Goal: Contribute content: Contribute content

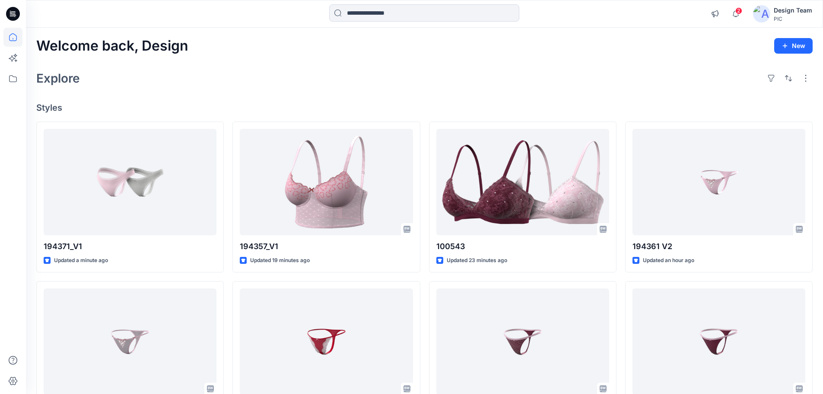
click at [231, 97] on div "Welcome back, Design New Explore Styles 194371_V1 Updated a minute ago 194361 V…" at bounding box center [424, 330] width 797 height 605
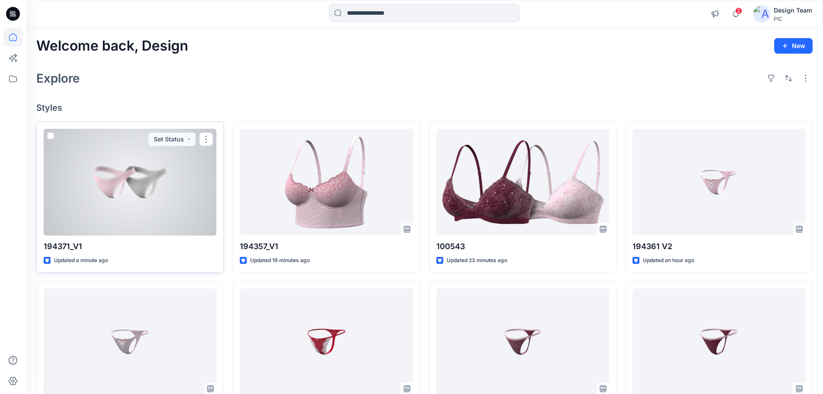
click at [143, 195] on div at bounding box center [130, 182] width 173 height 107
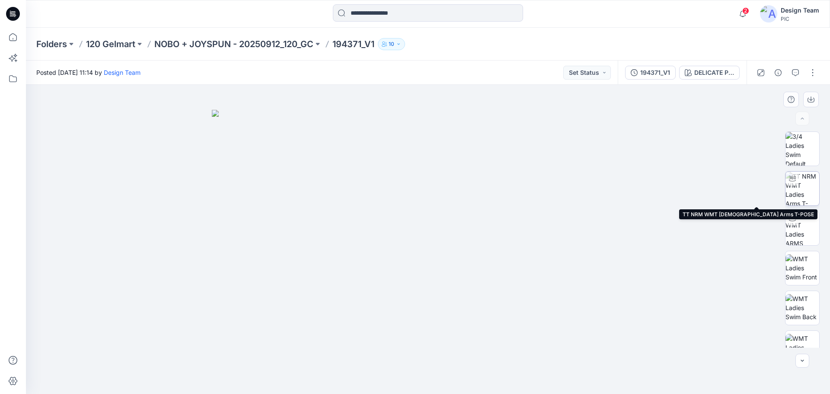
click at [804, 191] on img at bounding box center [802, 189] width 34 height 34
drag, startPoint x: 543, startPoint y: 368, endPoint x: 441, endPoint y: 360, distance: 101.9
click at [418, 377] on icon at bounding box center [428, 368] width 261 height 32
drag, startPoint x: 500, startPoint y: 378, endPoint x: 462, endPoint y: 379, distance: 38.0
click at [462, 379] on icon at bounding box center [428, 368] width 261 height 32
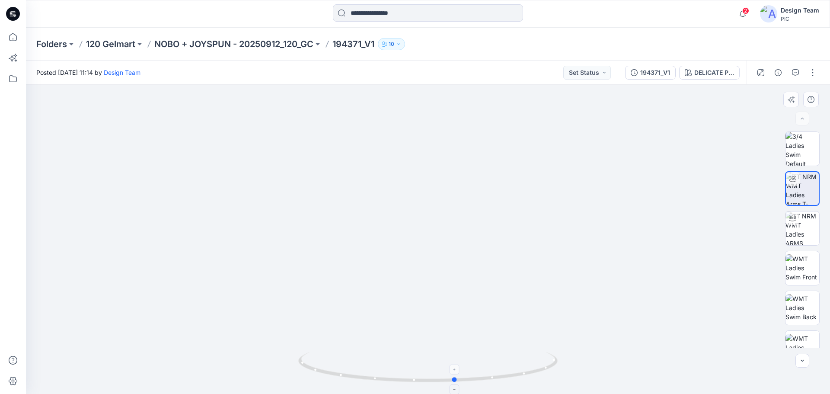
drag, startPoint x: 510, startPoint y: 377, endPoint x: 441, endPoint y: 379, distance: 68.7
click at [441, 379] on icon at bounding box center [428, 368] width 261 height 32
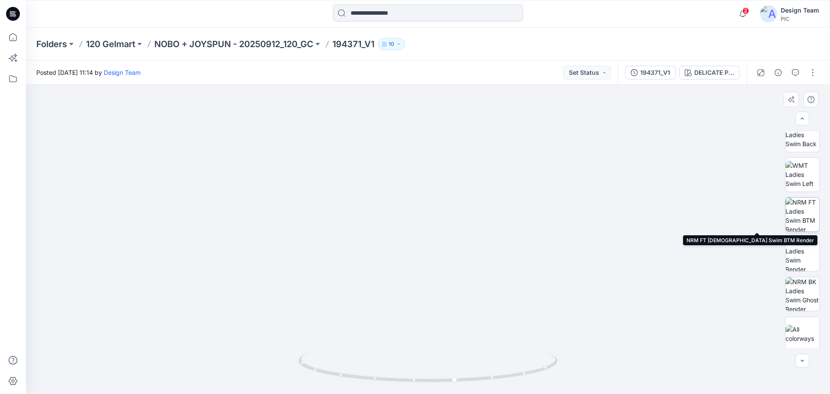
click at [805, 218] on img at bounding box center [802, 214] width 34 height 34
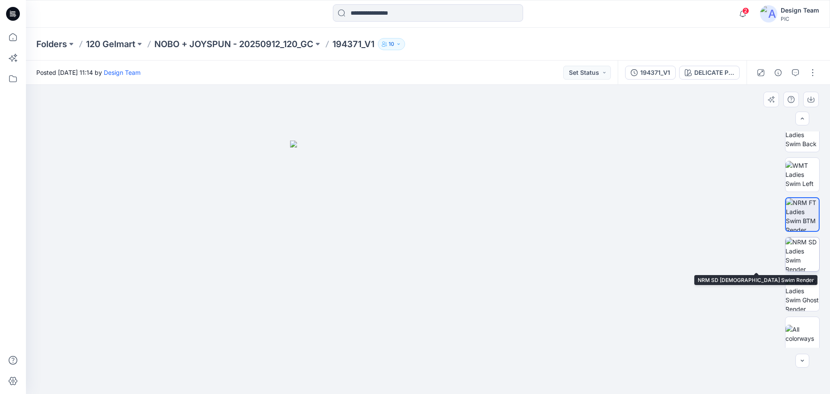
click at [809, 251] on img at bounding box center [802, 254] width 34 height 34
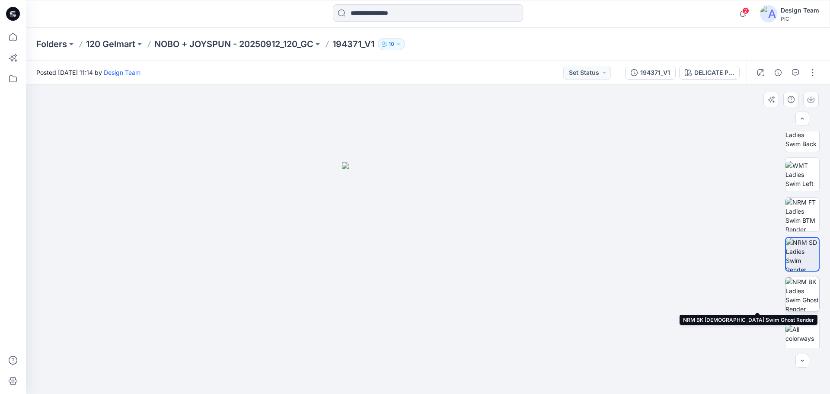
click at [802, 293] on img at bounding box center [802, 294] width 34 height 34
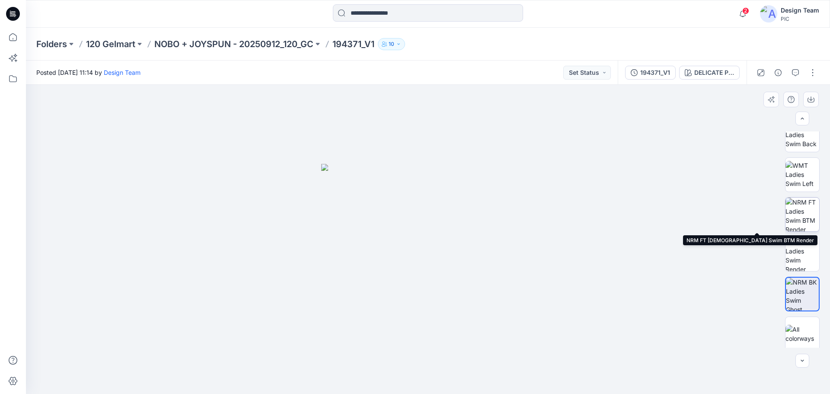
click at [802, 209] on img at bounding box center [802, 214] width 34 height 34
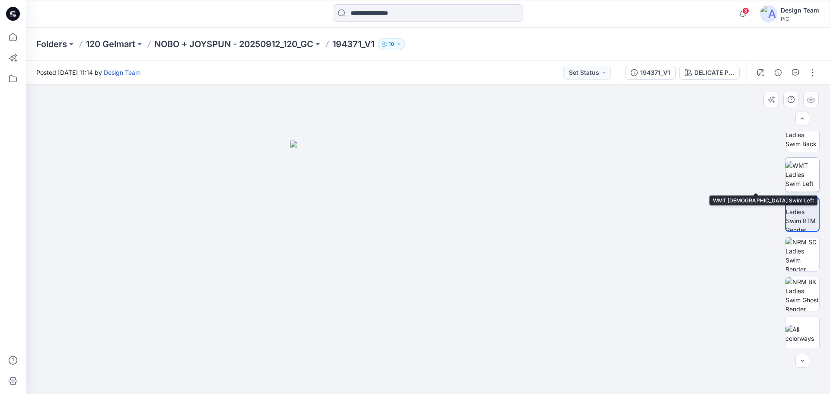
click at [800, 165] on img at bounding box center [802, 174] width 34 height 27
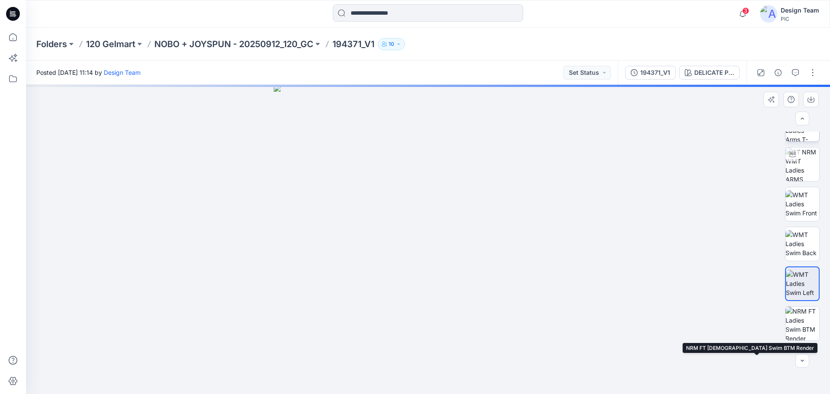
scroll to position [0, 0]
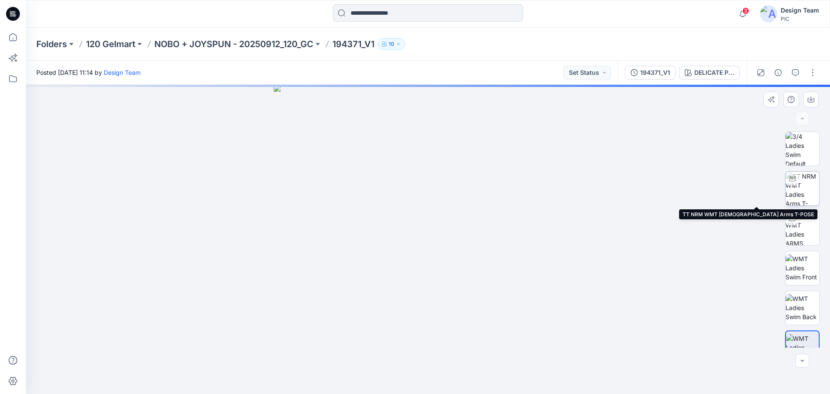
click at [798, 181] on img at bounding box center [802, 189] width 34 height 34
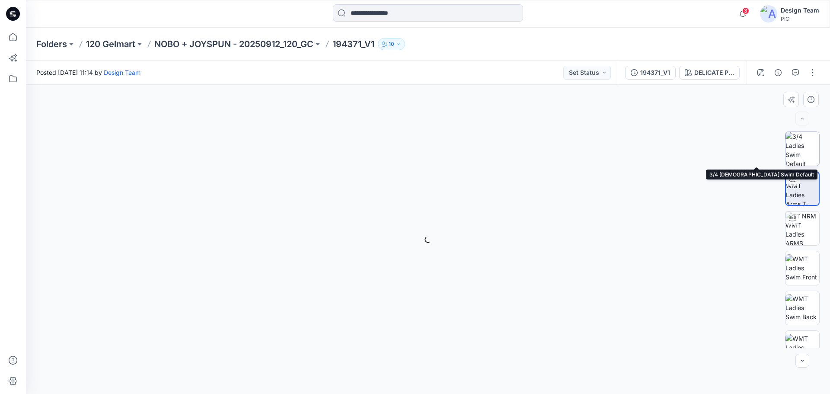
click at [795, 153] on img at bounding box center [802, 149] width 34 height 34
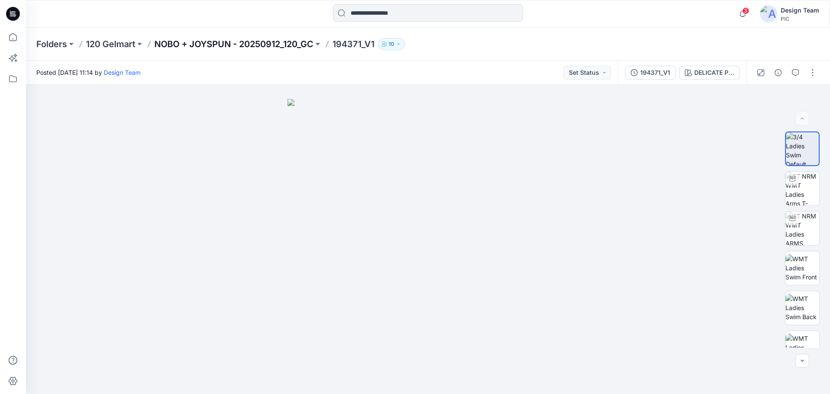
click at [270, 41] on p "NOBO + JOYSPUN - 20250912_120_GC" at bounding box center [233, 44] width 159 height 12
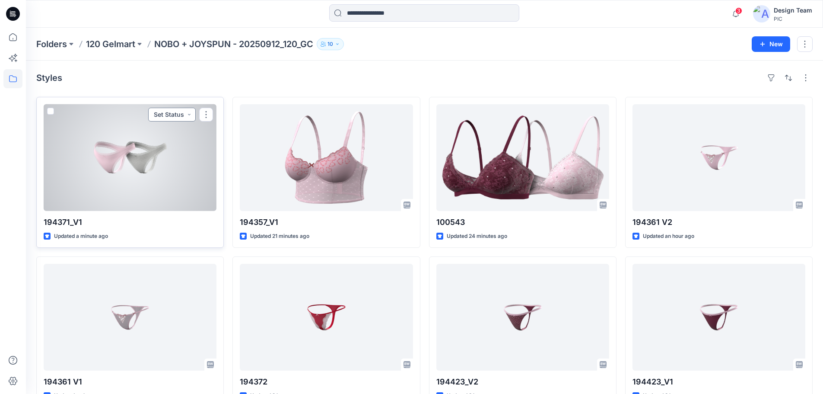
click at [178, 113] on button "Set Status" at bounding box center [172, 115] width 48 height 14
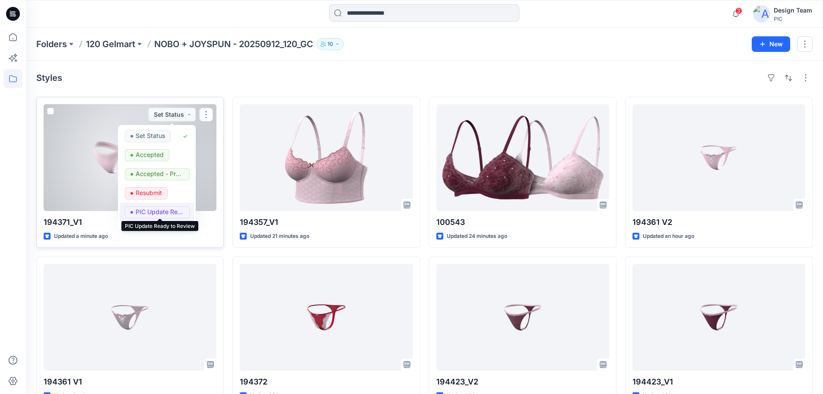
click at [146, 208] on p "PIC Update Ready to Review" at bounding box center [160, 211] width 48 height 11
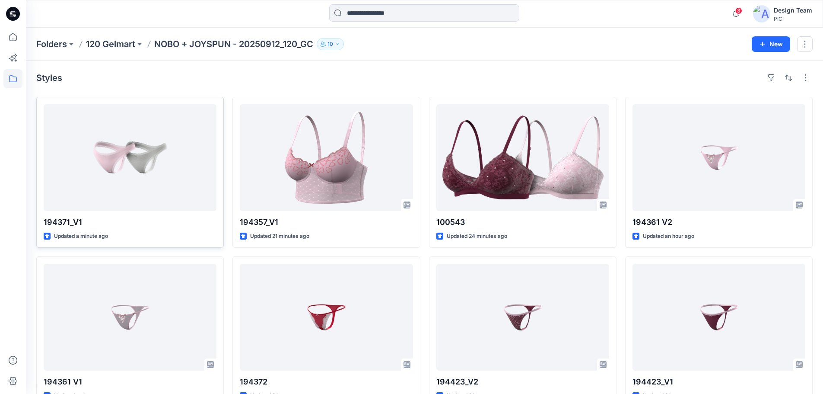
click at [241, 78] on div "Styles" at bounding box center [424, 78] width 776 height 14
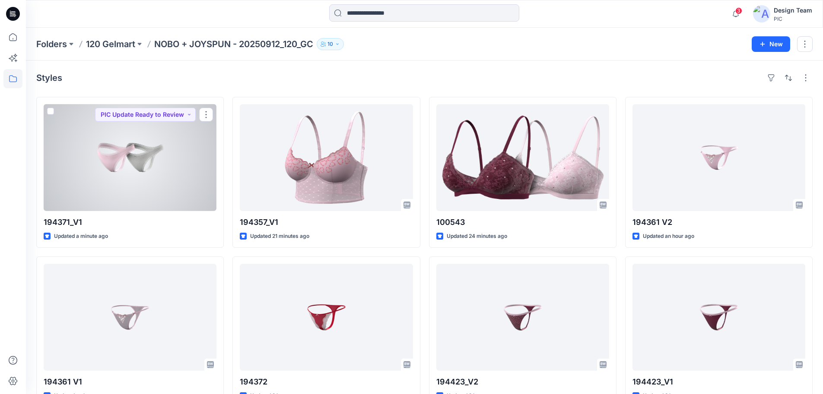
click at [125, 178] on div at bounding box center [130, 157] width 173 height 107
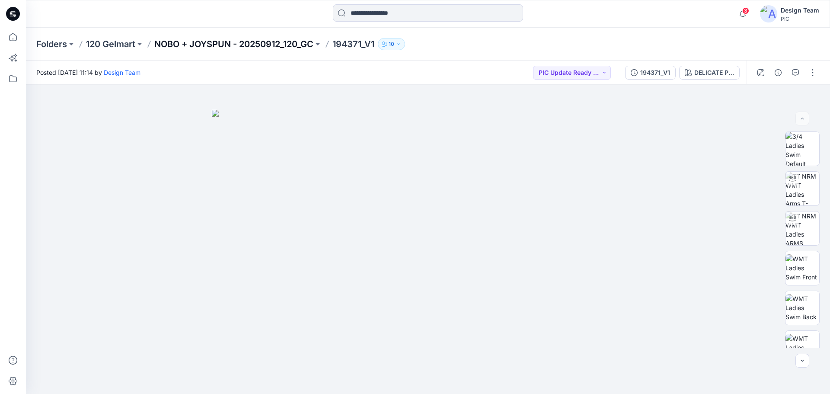
click at [193, 44] on p "NOBO + JOYSPUN - 20250912_120_GC" at bounding box center [233, 44] width 159 height 12
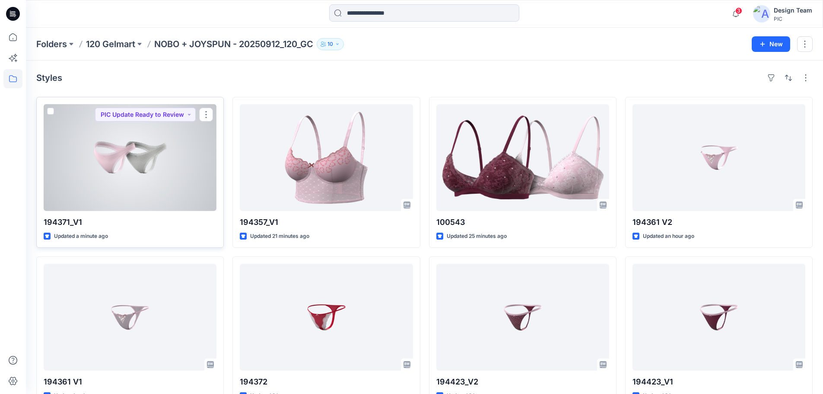
click at [192, 158] on div at bounding box center [130, 157] width 173 height 107
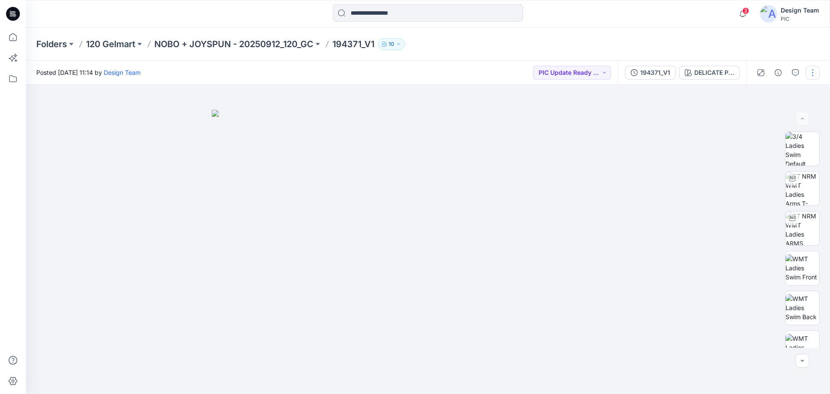
click at [807, 71] on button "button" at bounding box center [812, 73] width 14 height 14
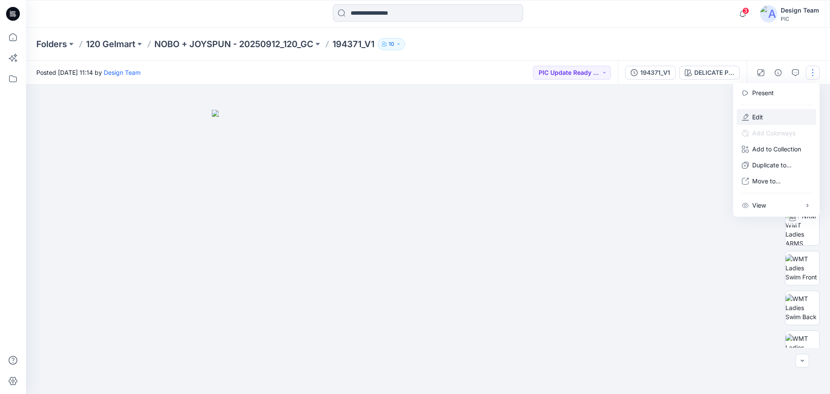
click at [757, 119] on p "Edit" at bounding box center [757, 116] width 11 height 9
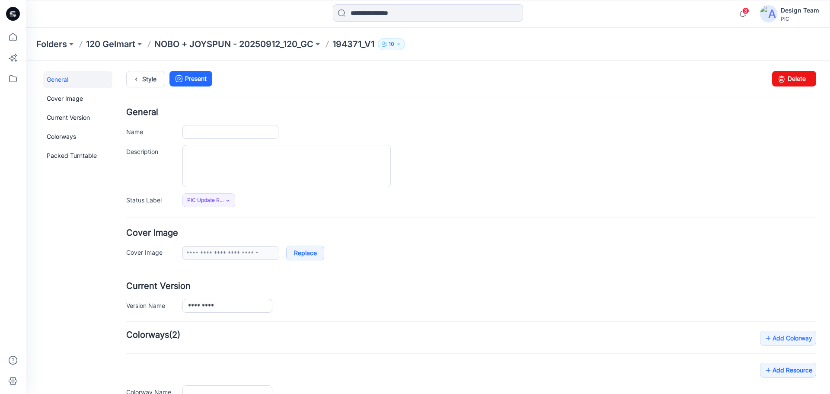
type input "*********"
type input "**********"
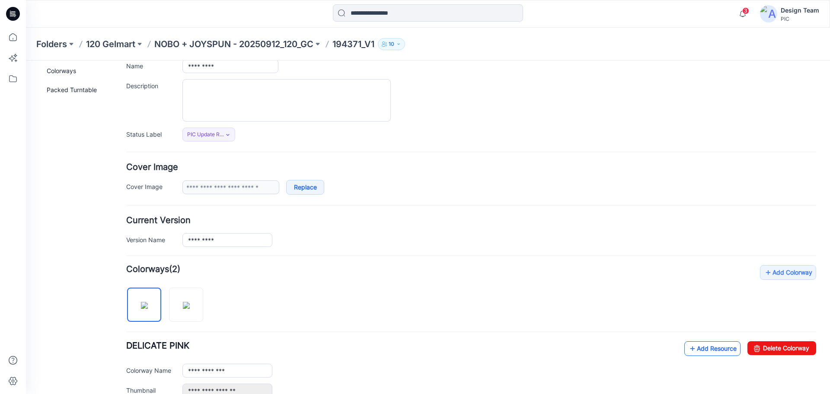
scroll to position [130, 0]
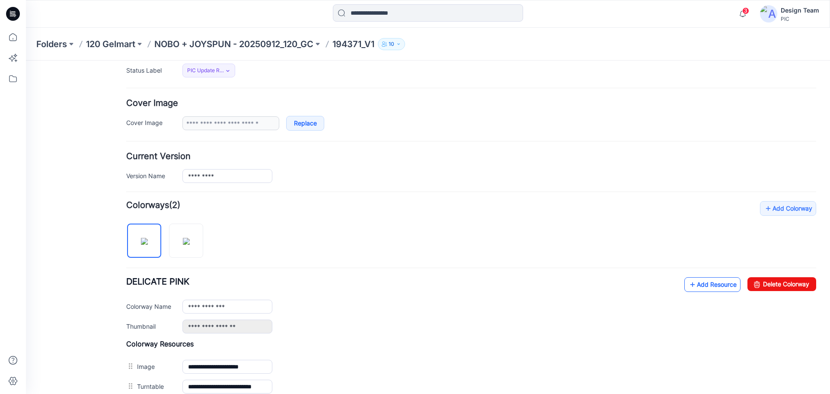
click at [713, 283] on link "Add Resource" at bounding box center [712, 284] width 56 height 15
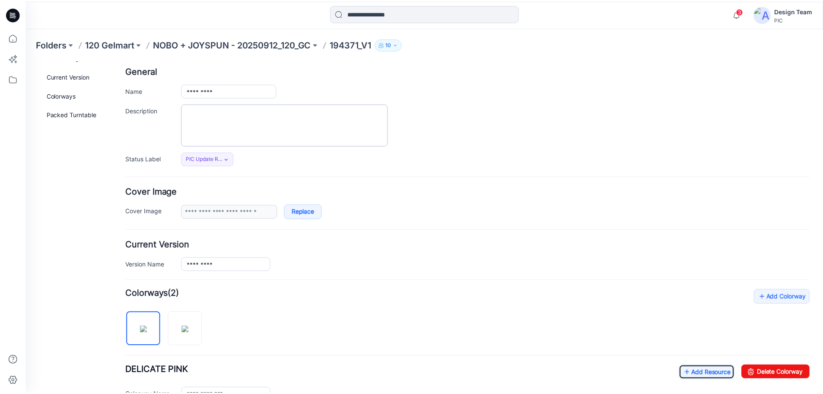
scroll to position [0, 0]
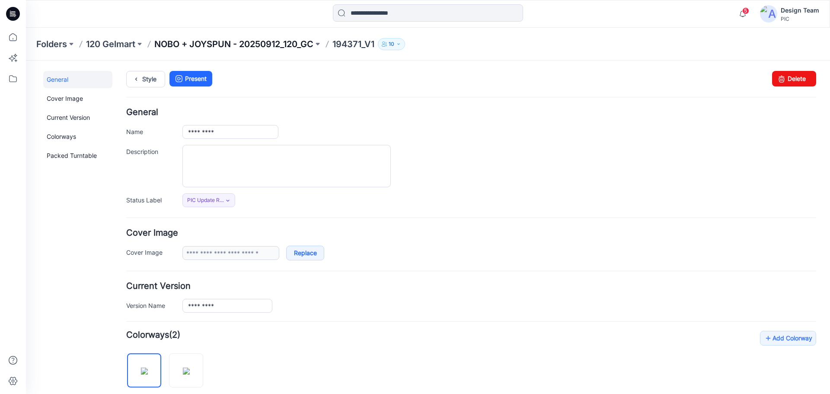
click at [245, 42] on p "NOBO + JOYSPUN - 20250912_120_GC" at bounding box center [233, 44] width 159 height 12
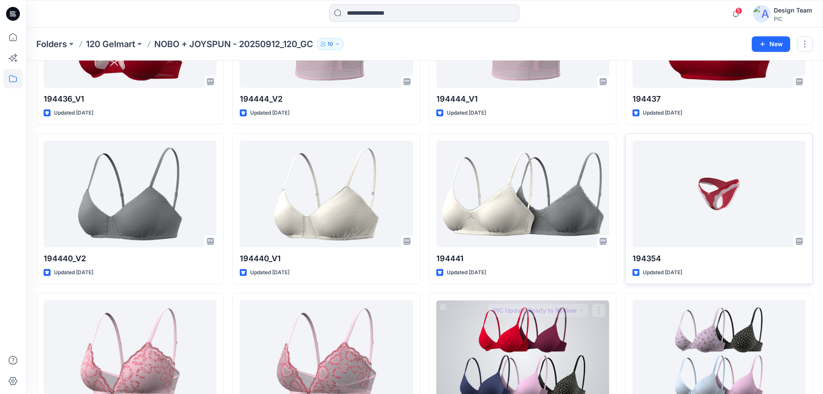
scroll to position [913, 0]
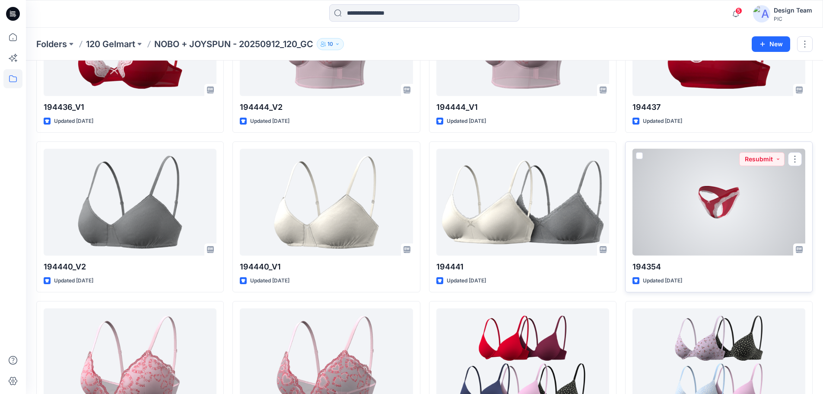
click at [704, 197] on div at bounding box center [719, 202] width 173 height 107
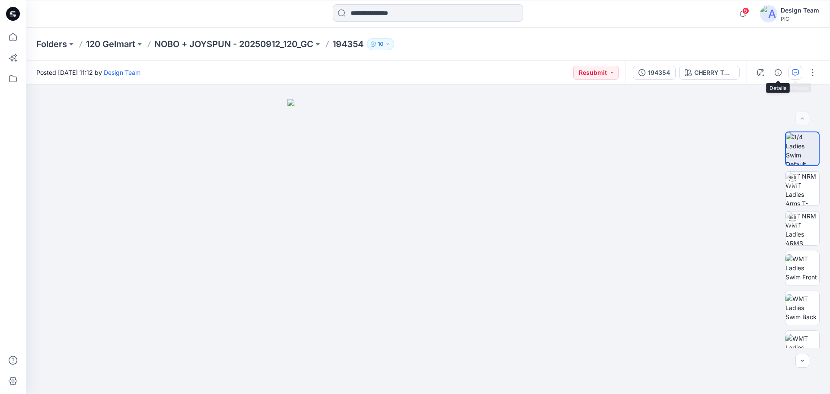
click at [801, 72] on button "button" at bounding box center [795, 73] width 14 height 14
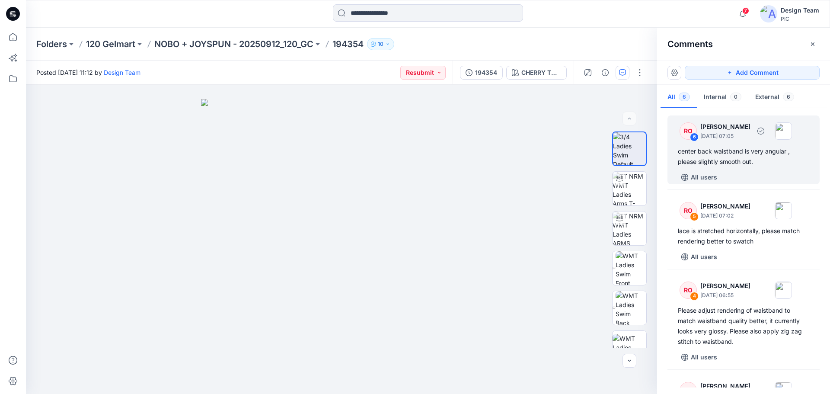
click at [748, 155] on div "center back waistband is very angular , please slightly smooth out." at bounding box center [743, 156] width 131 height 21
click at [774, 154] on div "center back waistband is very angular , please slightly smooth out." at bounding box center [743, 156] width 131 height 21
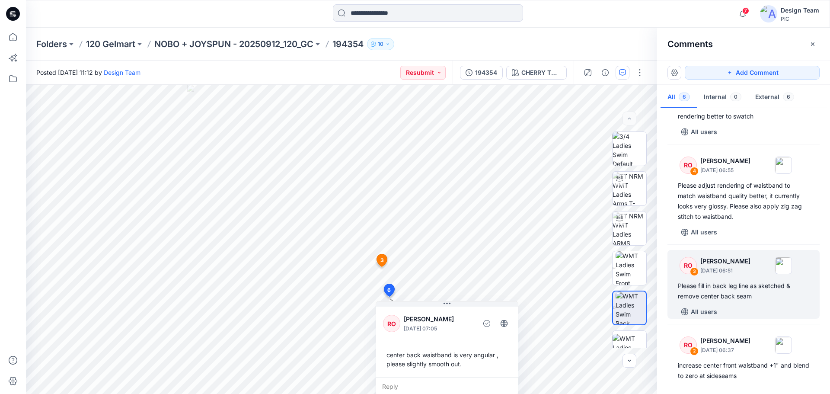
scroll to position [130, 0]
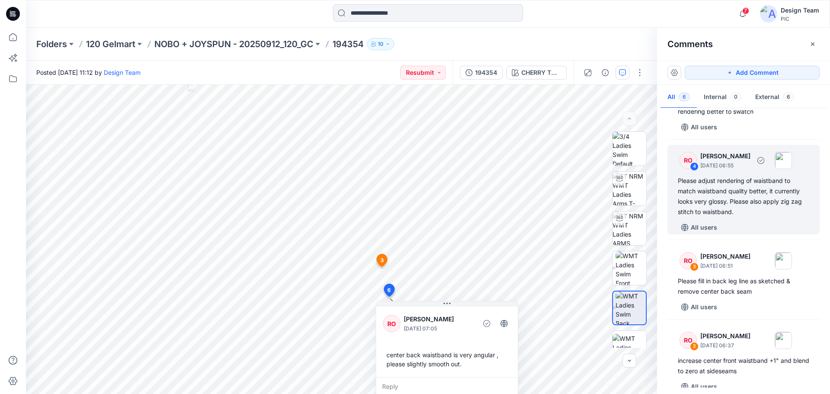
click at [735, 179] on div "Please adjust rendering of waistband to match waistband quality better, it curr…" at bounding box center [743, 195] width 131 height 41
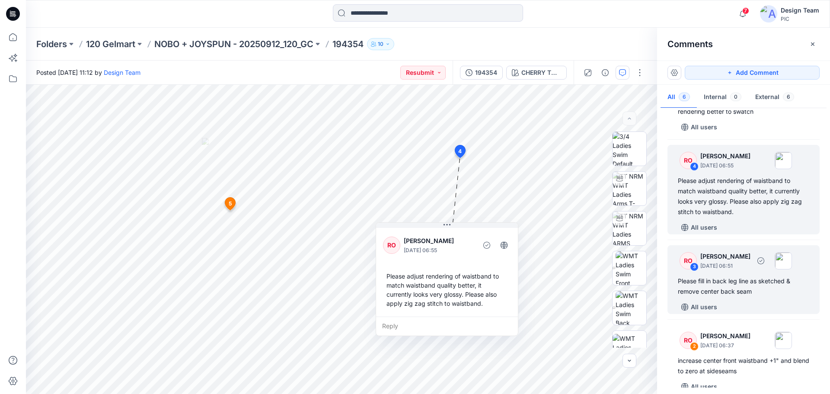
click at [721, 277] on div "Please fill in back leg line as sketched & remove center back seam" at bounding box center [743, 286] width 131 height 21
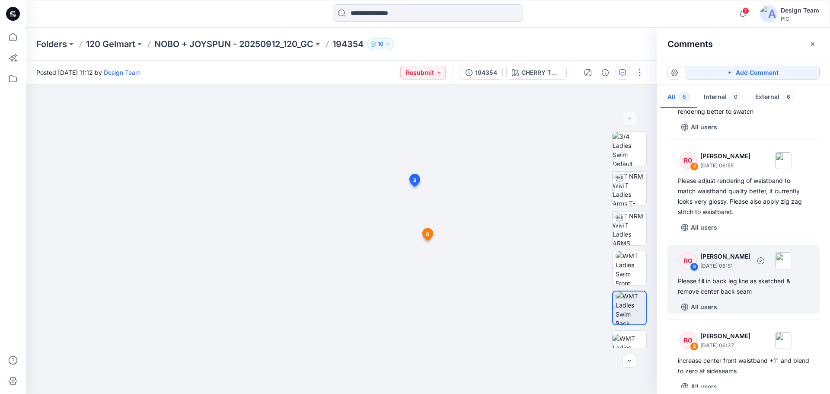
click at [743, 279] on div "Please fill in back leg line as sketched & remove center back seam" at bounding box center [743, 286] width 131 height 21
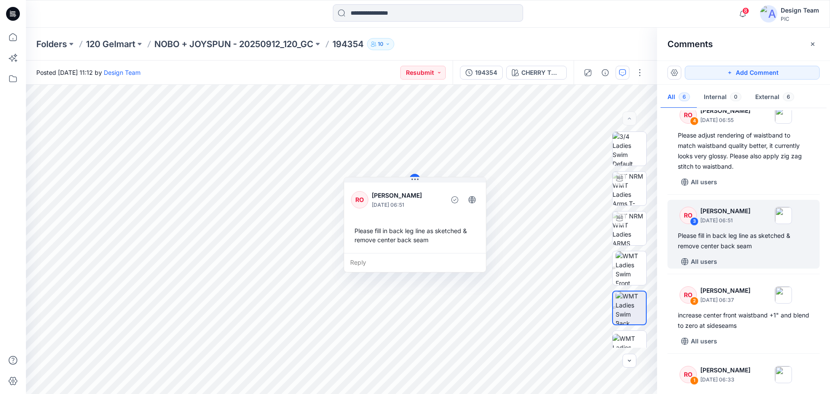
scroll to position [241, 0]
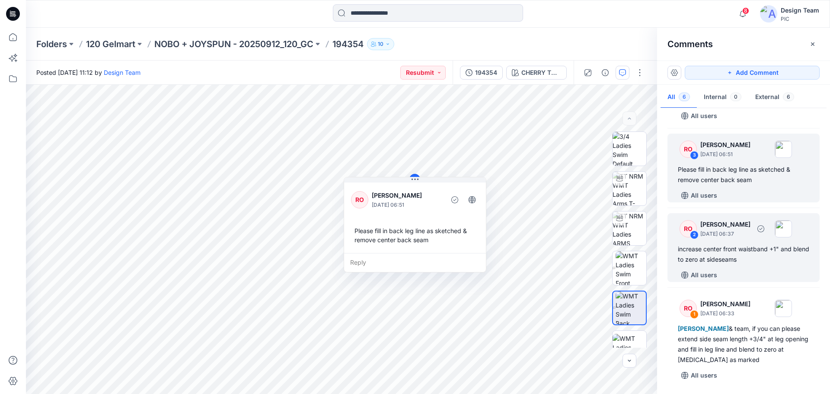
click at [732, 252] on div "increase center front waistband +1" and blend to zero at sideseams" at bounding box center [743, 254] width 131 height 21
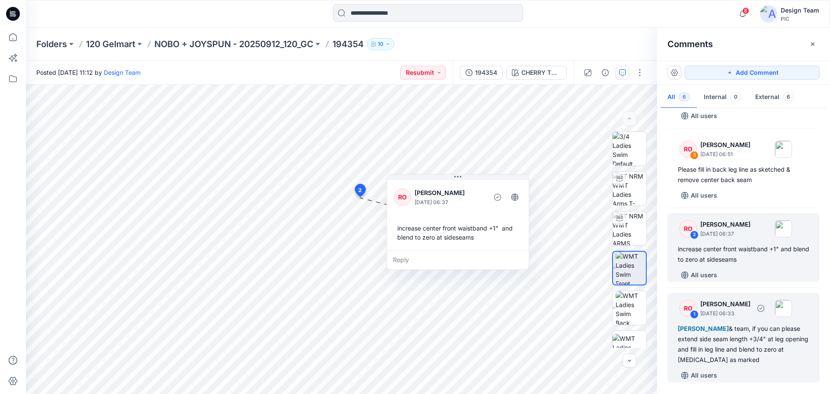
click at [750, 348] on div "[PERSON_NAME] & team, if you can please extend side seam length +3/4" at leg op…" at bounding box center [743, 343] width 131 height 41
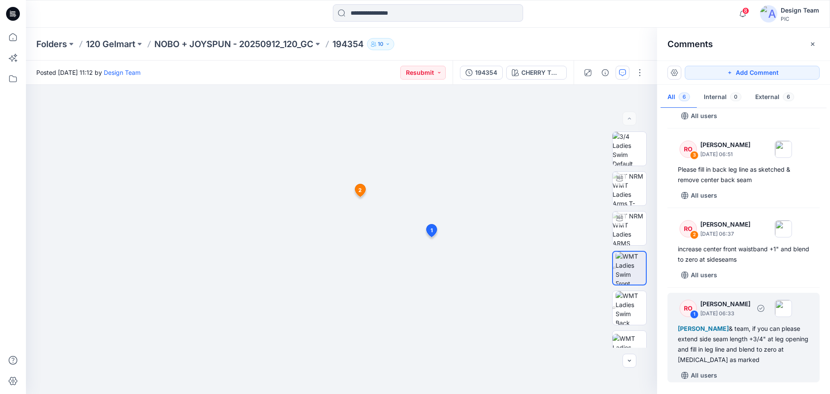
click at [738, 343] on div "[PERSON_NAME] & team, if you can please extend side seam length +3/4" at leg op…" at bounding box center [743, 343] width 131 height 41
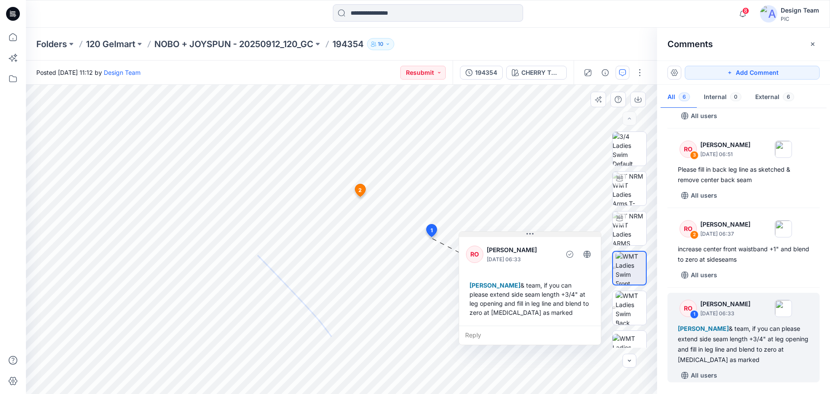
drag, startPoint x: 363, startPoint y: 257, endPoint x: 529, endPoint y: 234, distance: 167.9
click at [529, 234] on icon at bounding box center [529, 233] width 7 height 1
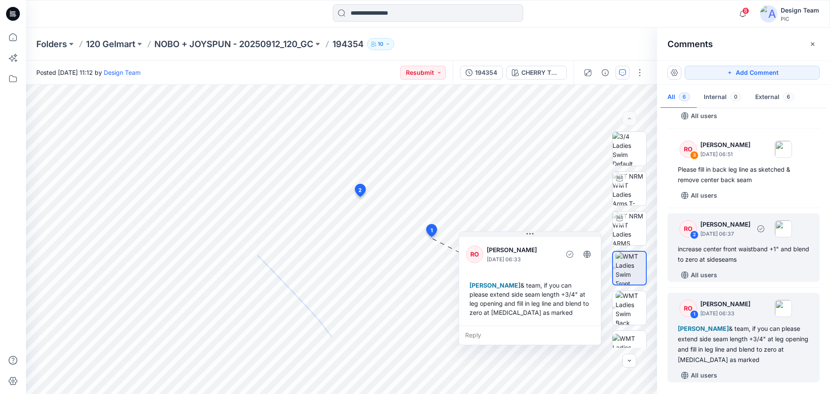
click at [745, 253] on div "increase center front waistband +1" and blend to zero at sideseams" at bounding box center [743, 254] width 131 height 21
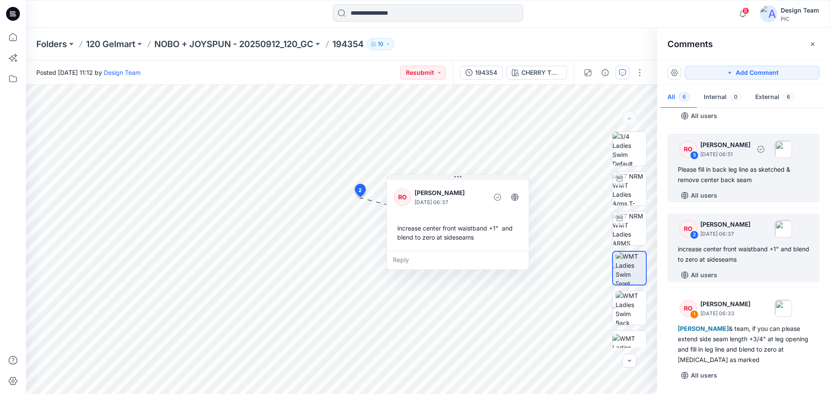
click at [738, 179] on div "Please fill in back leg line as sketched & remove center back seam" at bounding box center [743, 174] width 131 height 21
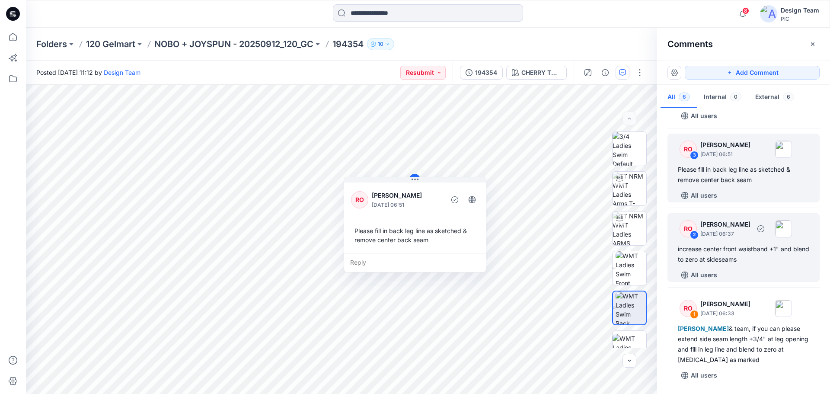
click at [751, 265] on div "RO 2 [PERSON_NAME] [DATE] 06:37 increase center front waistband +1" and blend t…" at bounding box center [743, 247] width 152 height 69
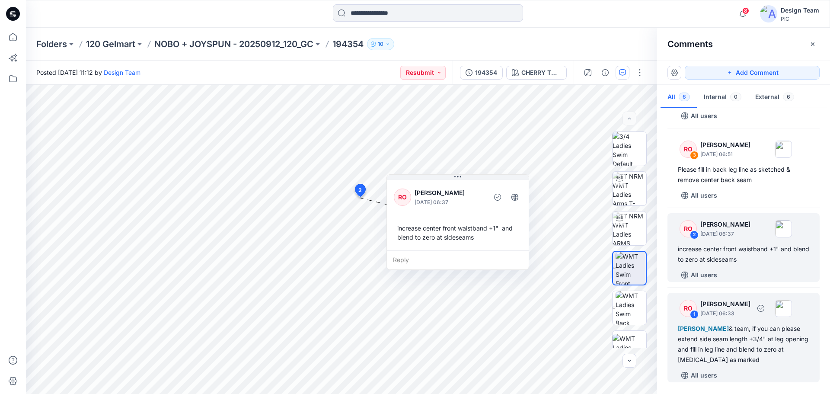
click at [738, 341] on div "[PERSON_NAME] & team, if you can please extend side seam length +3/4" at leg op…" at bounding box center [743, 343] width 131 height 41
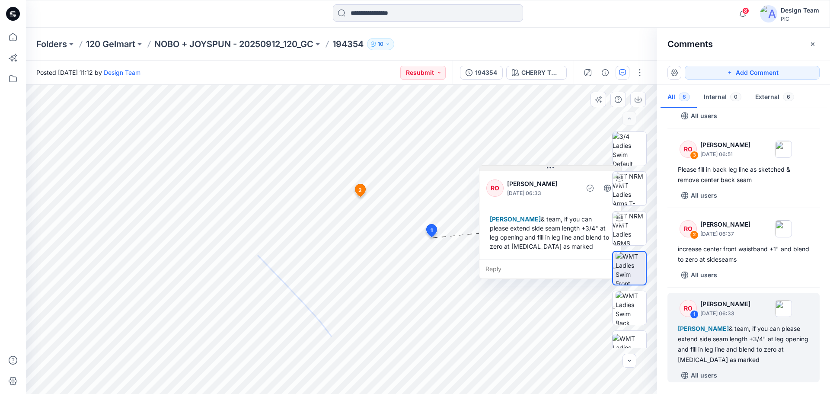
drag, startPoint x: 379, startPoint y: 258, endPoint x: 561, endPoint y: 162, distance: 205.8
click at [561, 165] on button at bounding box center [550, 167] width 142 height 5
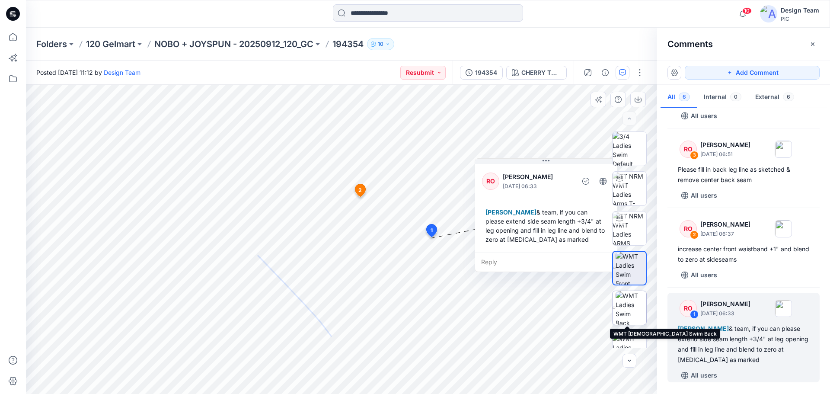
click at [630, 315] on img at bounding box center [630, 308] width 31 height 34
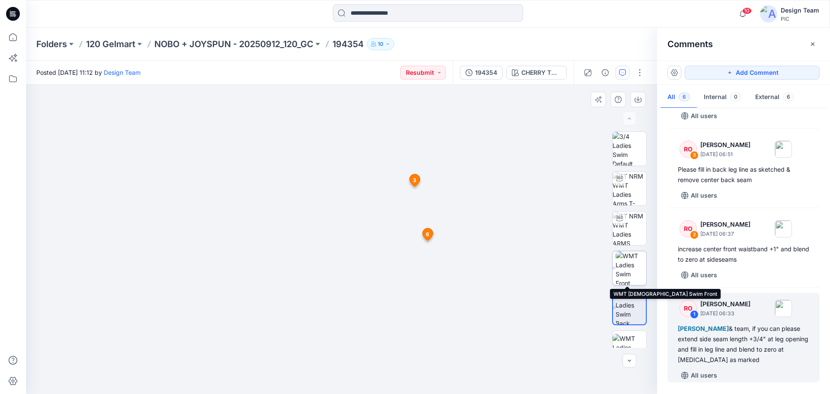
click at [629, 275] on img at bounding box center [630, 268] width 31 height 34
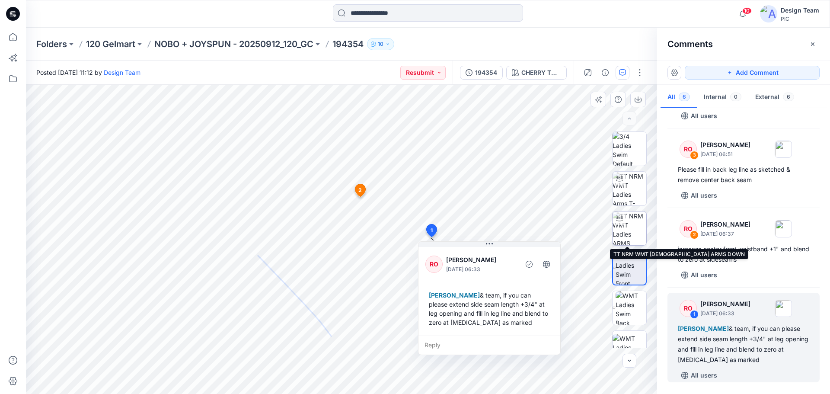
click at [624, 233] on img at bounding box center [629, 228] width 34 height 34
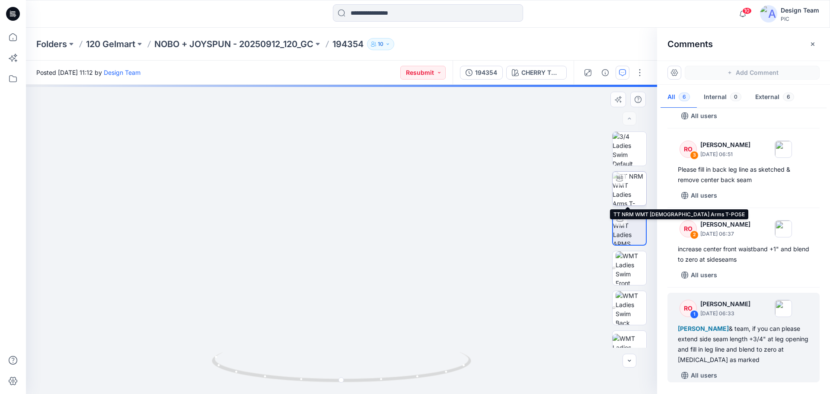
click at [627, 190] on img at bounding box center [629, 189] width 34 height 34
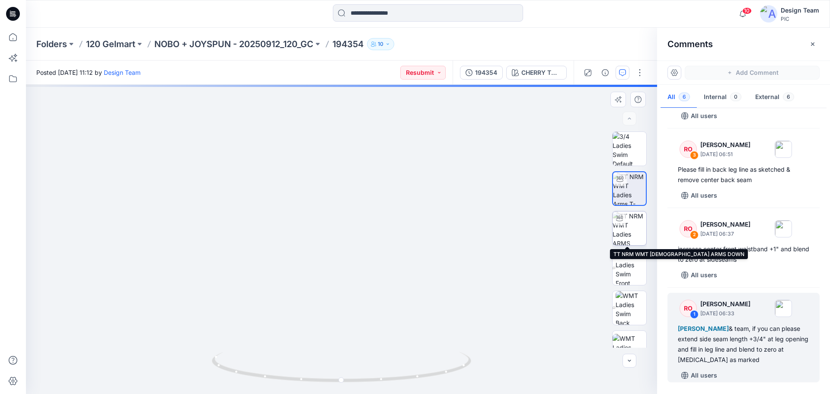
click at [631, 229] on img at bounding box center [629, 228] width 34 height 34
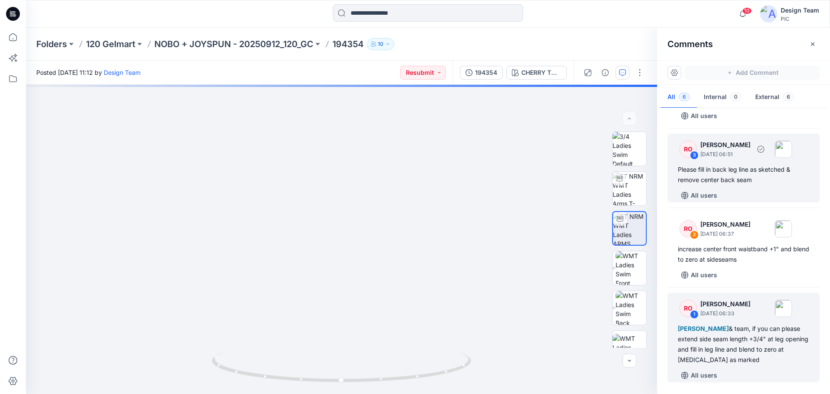
click at [690, 150] on div "RO" at bounding box center [687, 148] width 17 height 17
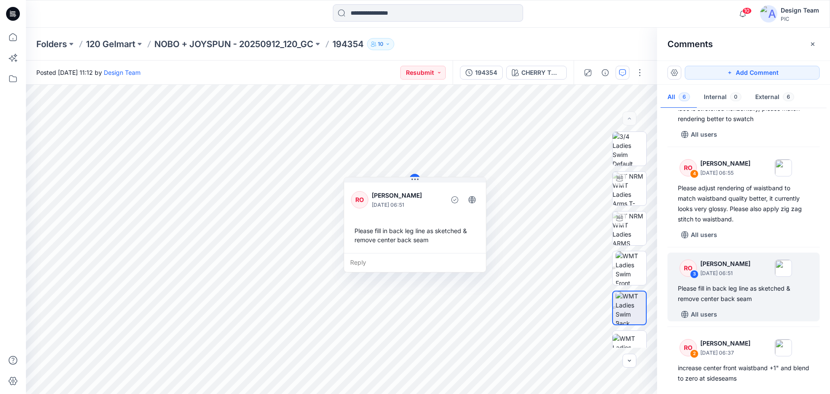
scroll to position [111, 0]
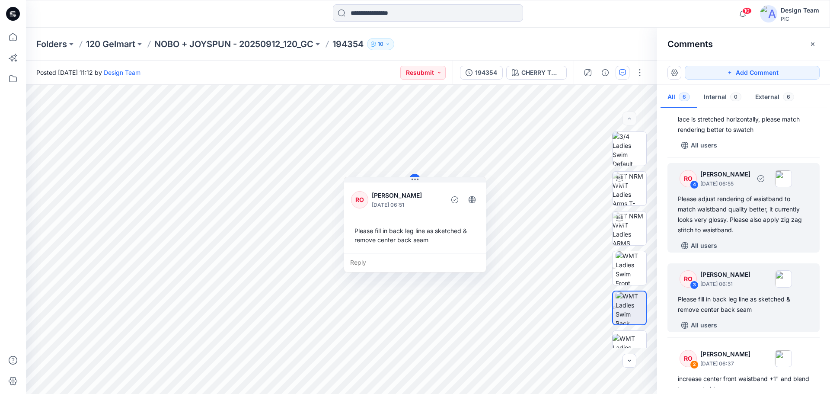
click at [694, 179] on div "RO" at bounding box center [687, 178] width 17 height 17
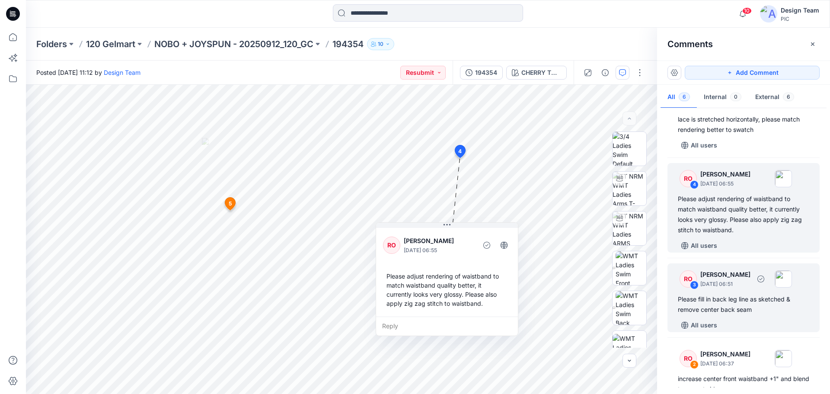
click at [691, 267] on div "RO 3 [PERSON_NAME] [DATE] 06:51" at bounding box center [731, 279] width 119 height 24
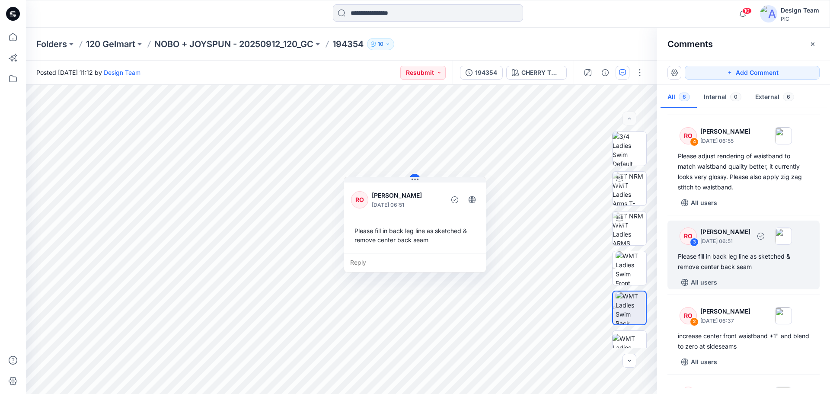
scroll to position [155, 0]
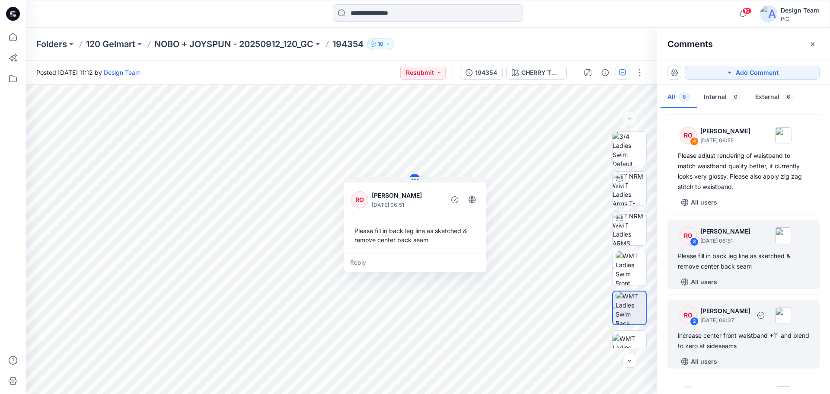
click at [690, 314] on div "RO" at bounding box center [687, 314] width 17 height 17
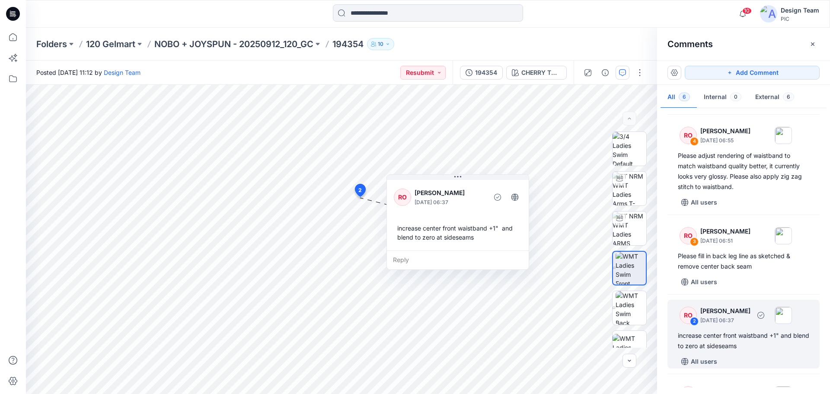
scroll to position [198, 0]
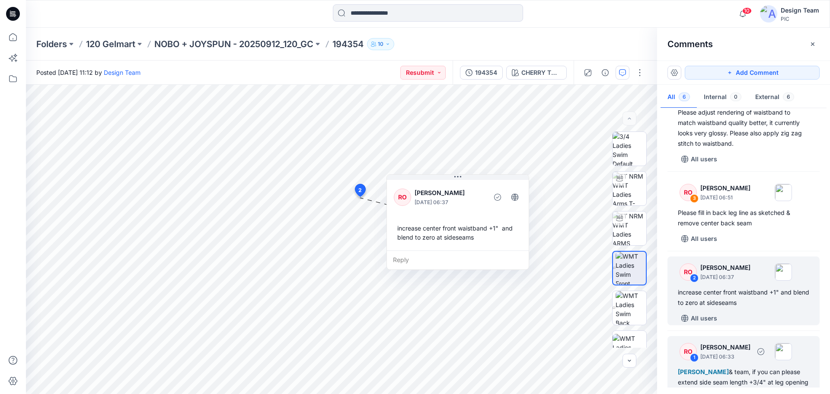
click at [688, 347] on div "RO" at bounding box center [687, 351] width 17 height 17
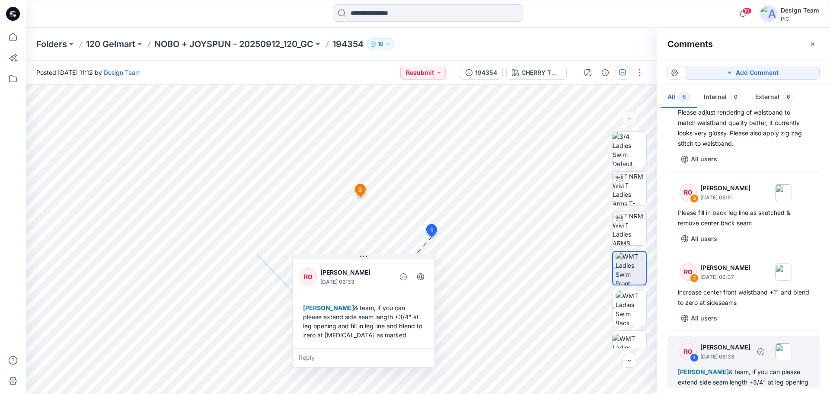
scroll to position [236, 0]
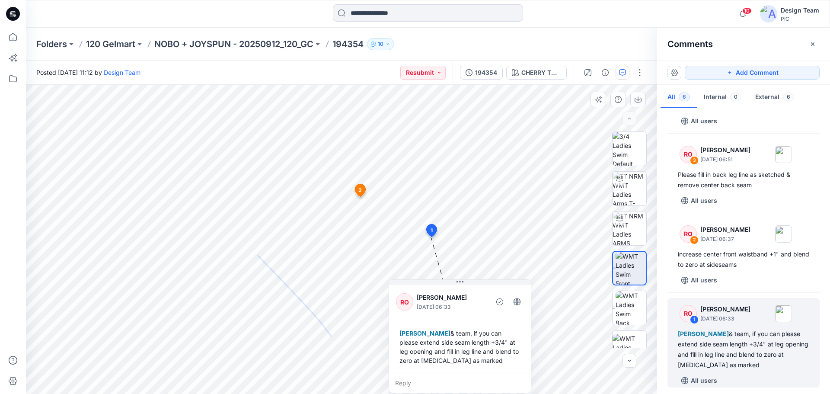
drag, startPoint x: 368, startPoint y: 258, endPoint x: 464, endPoint y: 296, distance: 103.6
click at [464, 296] on div "RO [PERSON_NAME] [DATE] 06:33 [PERSON_NAME] & team, if you can please extend si…" at bounding box center [459, 336] width 143 height 114
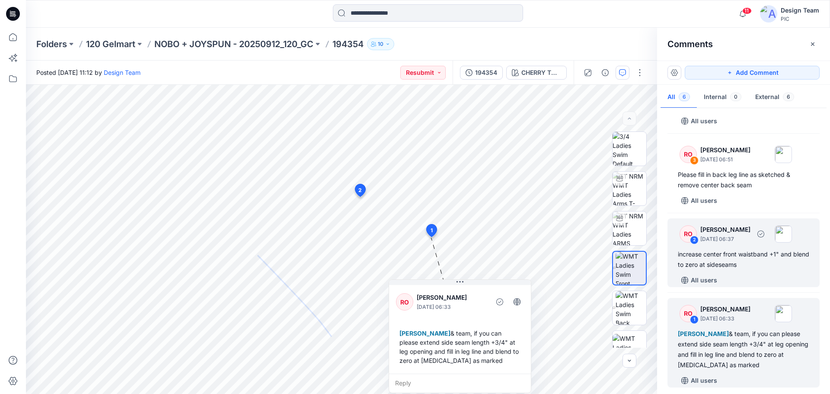
click at [688, 236] on div "RO" at bounding box center [687, 233] width 17 height 17
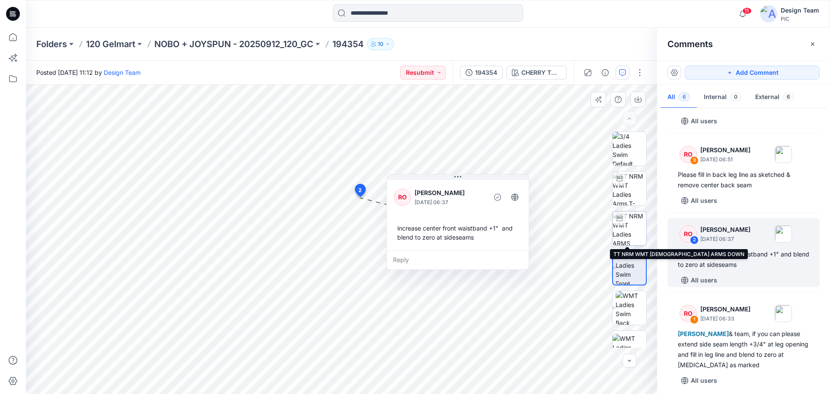
click at [626, 238] on img at bounding box center [629, 228] width 34 height 34
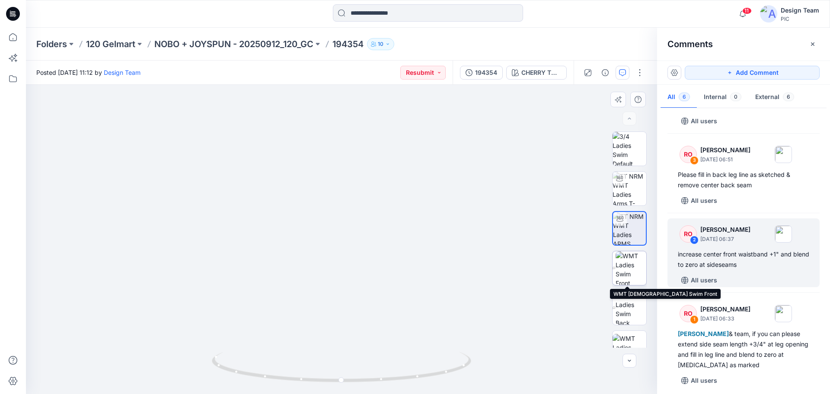
click at [630, 269] on img at bounding box center [630, 268] width 31 height 34
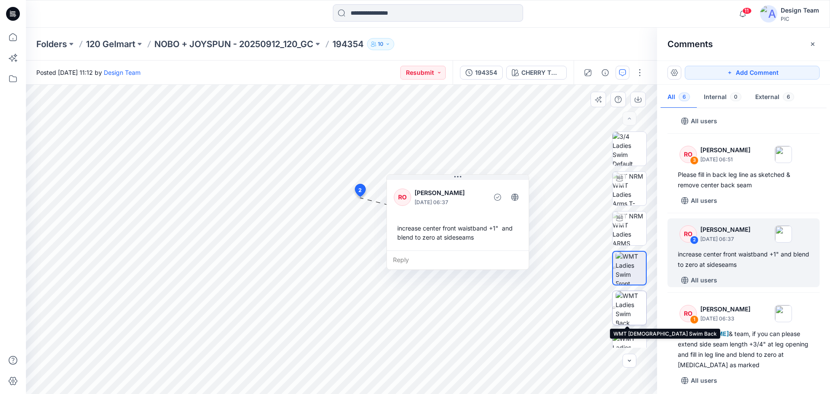
click at [628, 312] on img at bounding box center [630, 308] width 31 height 34
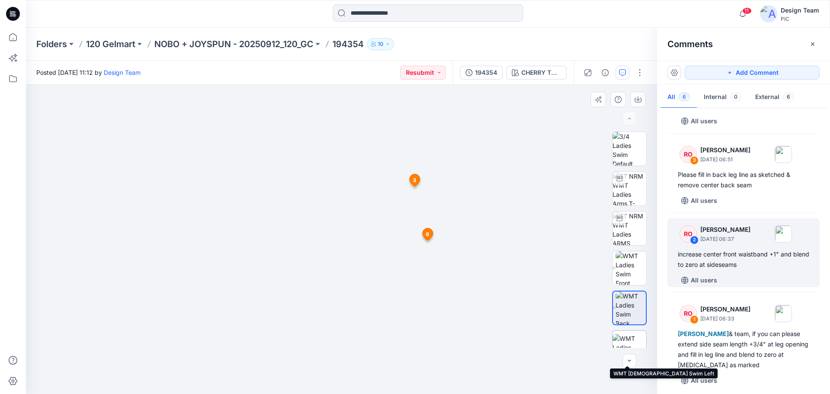
click at [628, 334] on img at bounding box center [629, 347] width 34 height 27
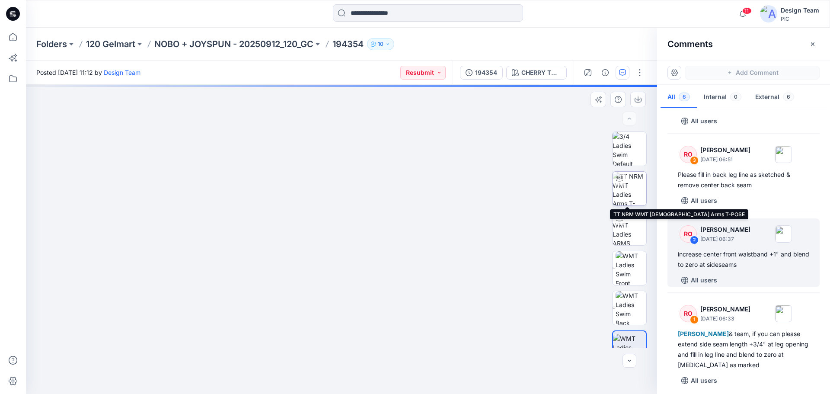
click at [624, 195] on img at bounding box center [629, 189] width 34 height 34
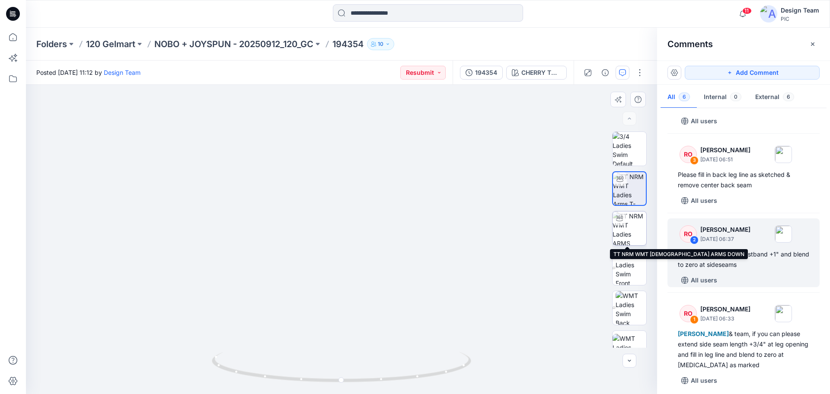
click at [627, 216] on img at bounding box center [629, 228] width 34 height 34
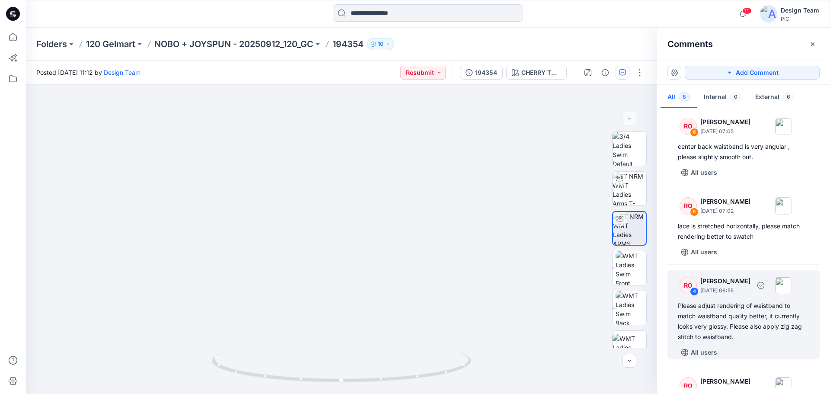
scroll to position [0, 0]
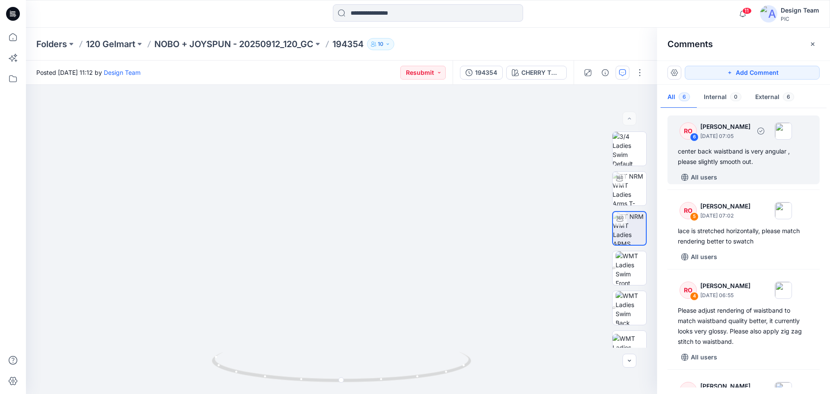
click at [693, 140] on div "6" at bounding box center [694, 137] width 9 height 9
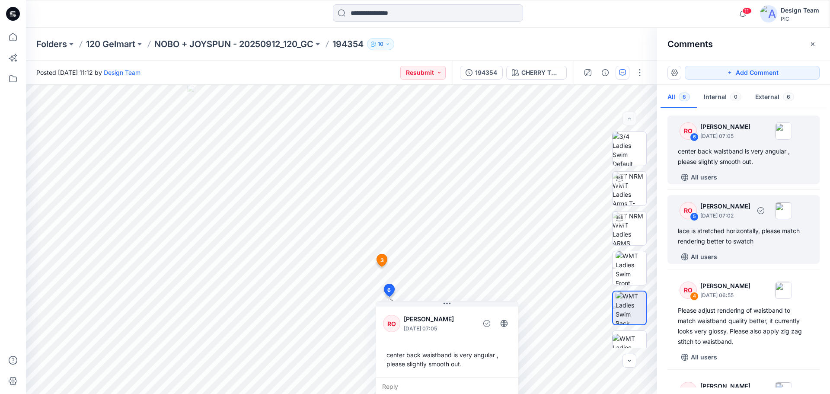
click at [691, 213] on div "5" at bounding box center [694, 216] width 9 height 9
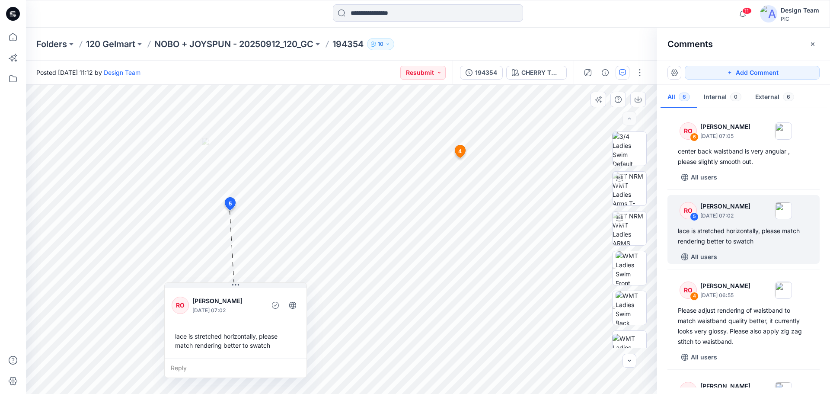
drag, startPoint x: 299, startPoint y: 223, endPoint x: 247, endPoint y: 291, distance: 85.6
click at [247, 291] on div "RO [PERSON_NAME] [DATE] 07:02 lace is stretched horizontally, please match rend…" at bounding box center [236, 322] width 142 height 72
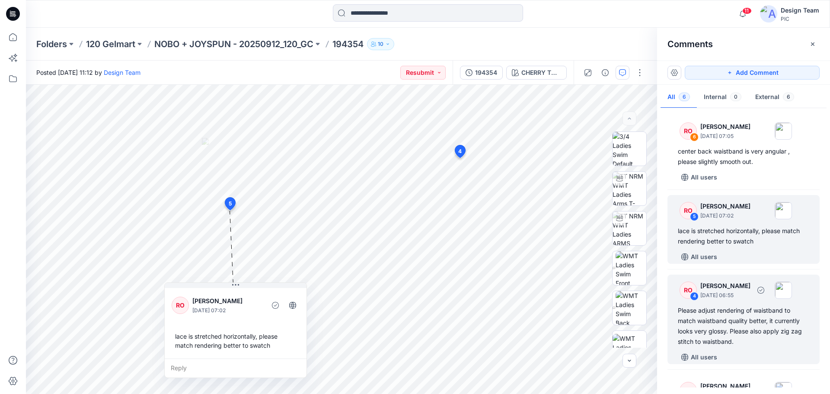
click at [690, 290] on div "RO" at bounding box center [687, 289] width 17 height 17
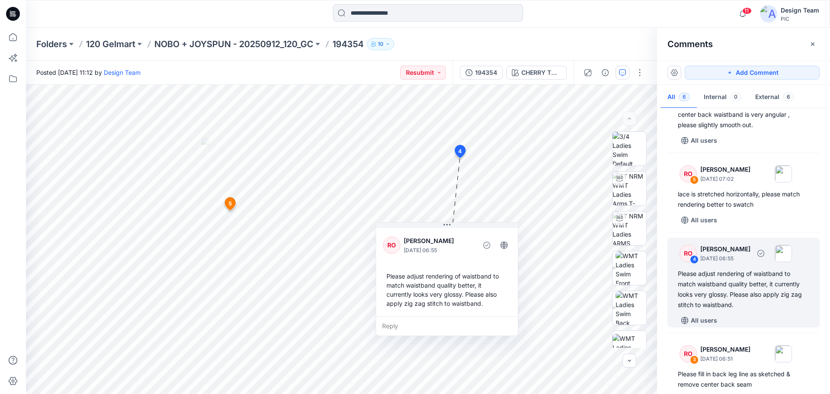
scroll to position [86, 0]
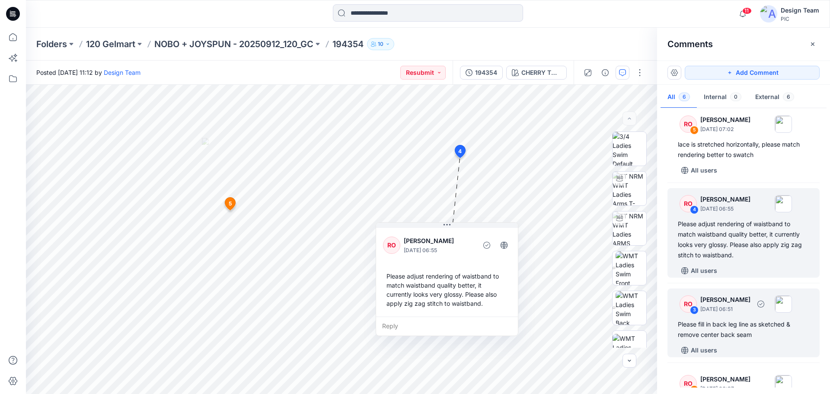
click at [687, 305] on div "RO" at bounding box center [687, 303] width 17 height 17
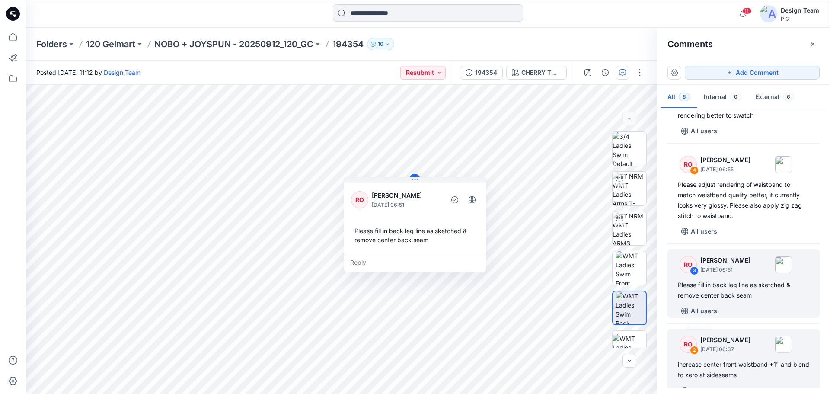
scroll to position [173, 0]
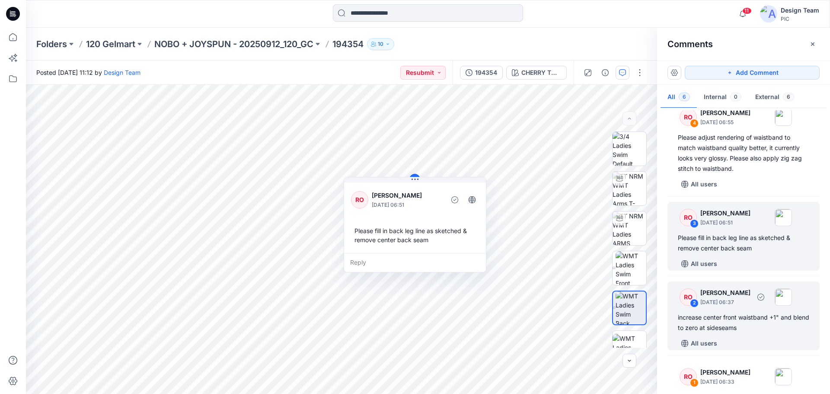
click at [685, 296] on div "RO" at bounding box center [687, 296] width 17 height 17
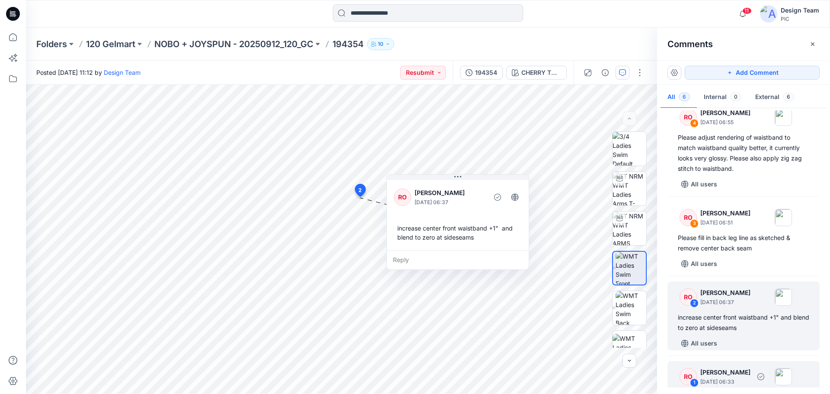
click at [690, 372] on div "RO" at bounding box center [687, 376] width 17 height 17
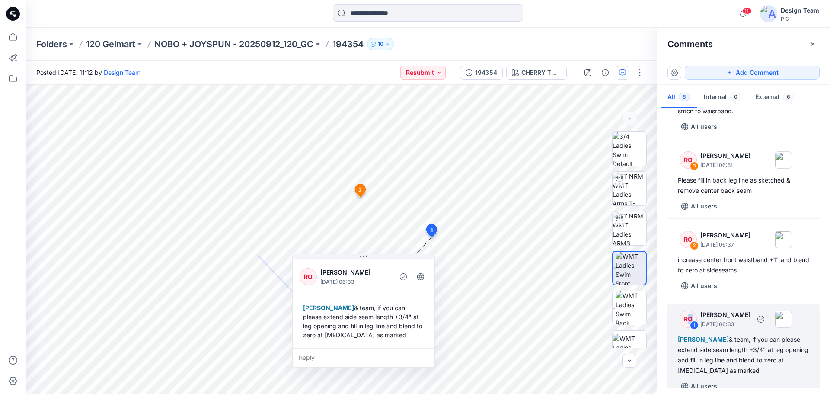
scroll to position [236, 0]
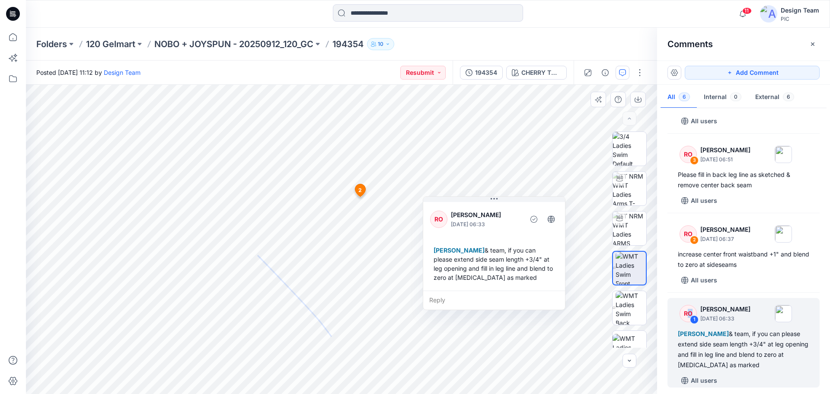
drag, startPoint x: 362, startPoint y: 271, endPoint x: 471, endPoint y: 204, distance: 127.5
click at [471, 204] on div "RO [PERSON_NAME] [DATE] 06:33 [PERSON_NAME] & team, if you can please extend si…" at bounding box center [494, 245] width 142 height 90
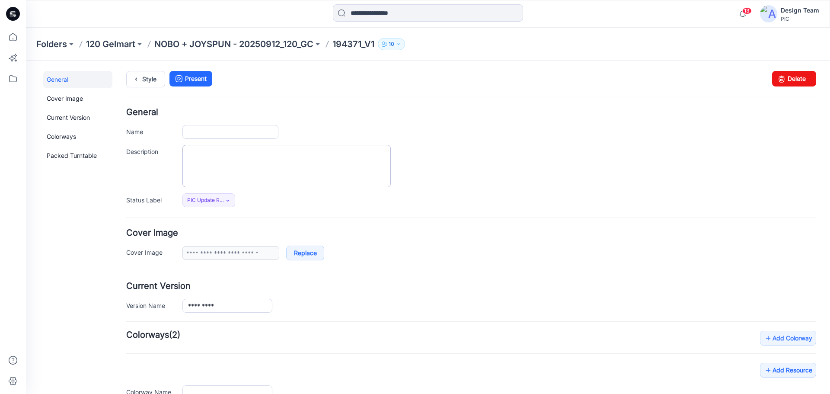
type input "*********"
type input "**********"
drag, startPoint x: 224, startPoint y: 132, endPoint x: 230, endPoint y: 165, distance: 33.8
click at [208, 131] on input "*********" at bounding box center [230, 132] width 96 height 14
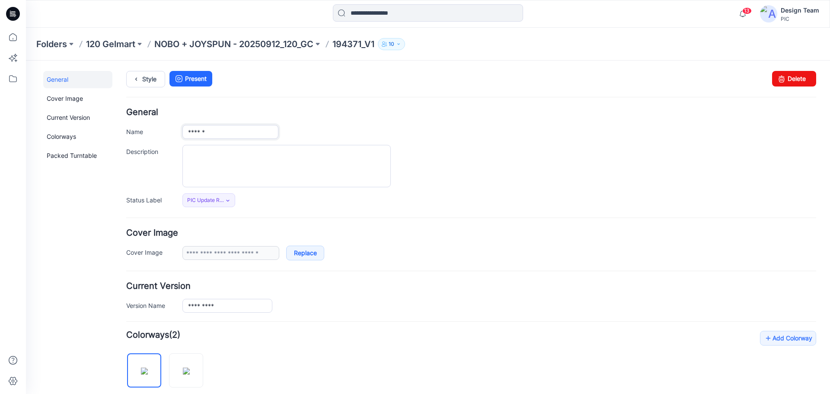
type input "******"
click at [597, 168] on div at bounding box center [498, 166] width 633 height 42
click at [244, 39] on p "NOBO + JOYSPUN - 20250912_120_GC" at bounding box center [233, 44] width 159 height 12
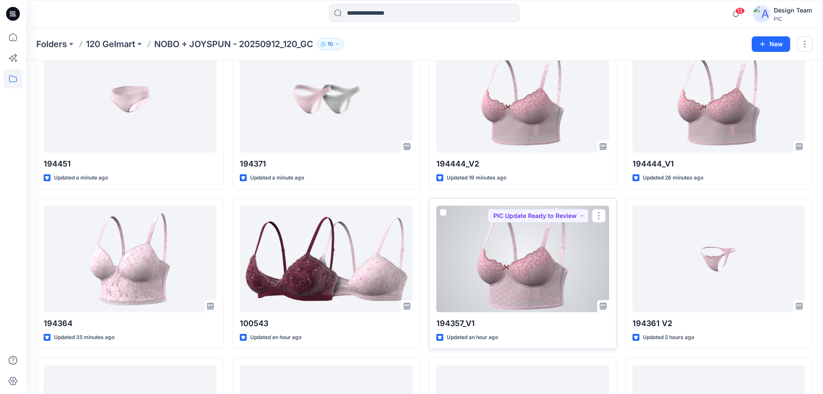
scroll to position [43, 0]
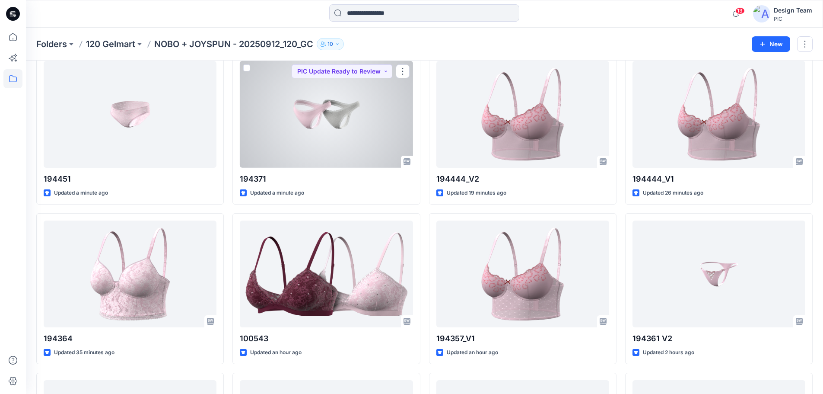
click at [337, 108] on div at bounding box center [326, 114] width 173 height 107
